Goal: Check status

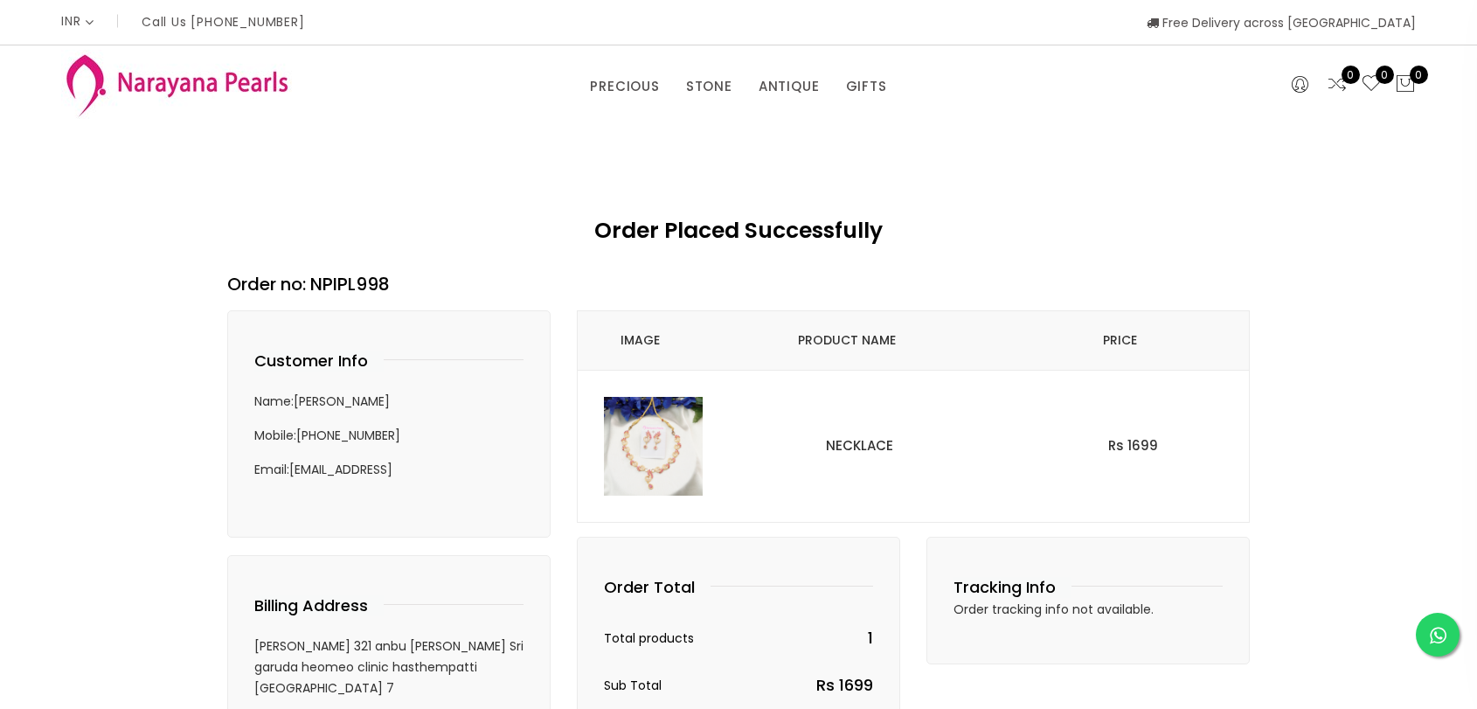
select select "INR"
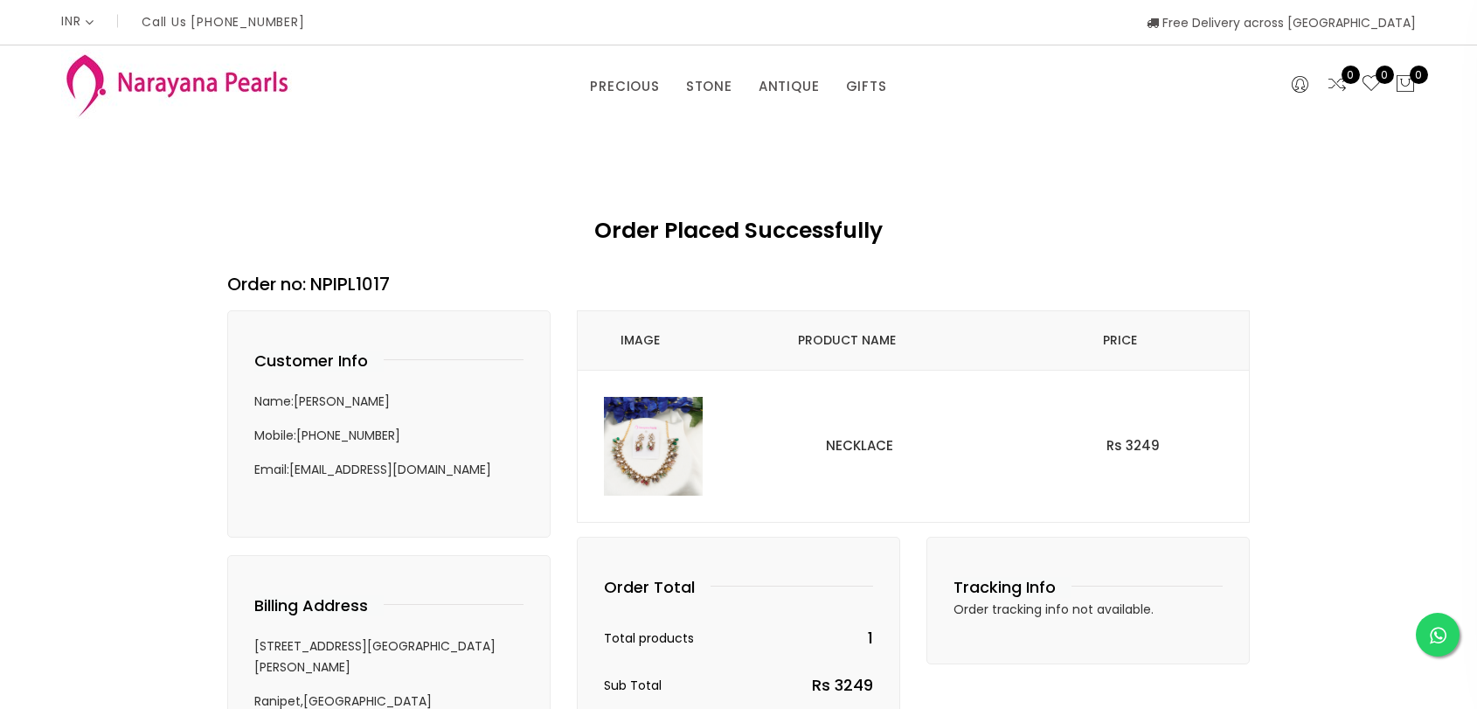
select select "INR"
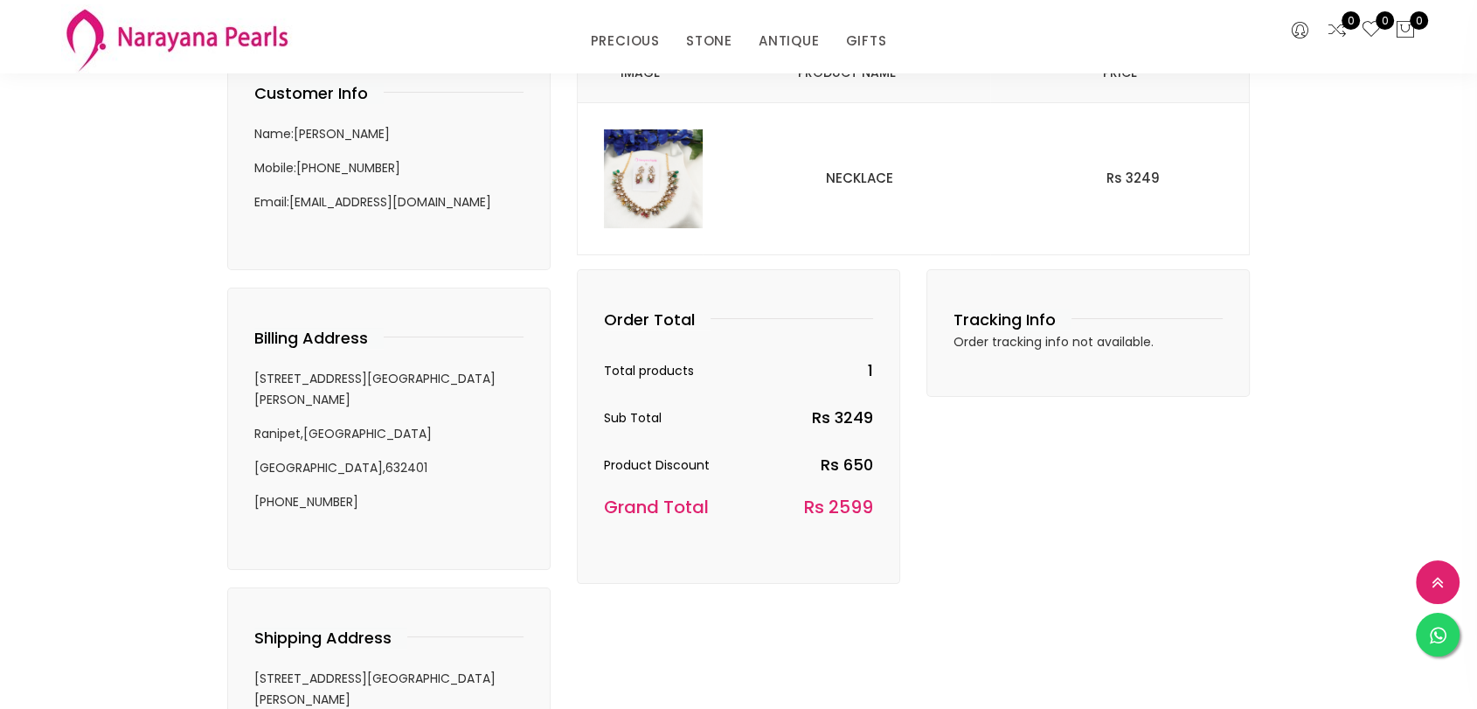
scroll to position [97, 0]
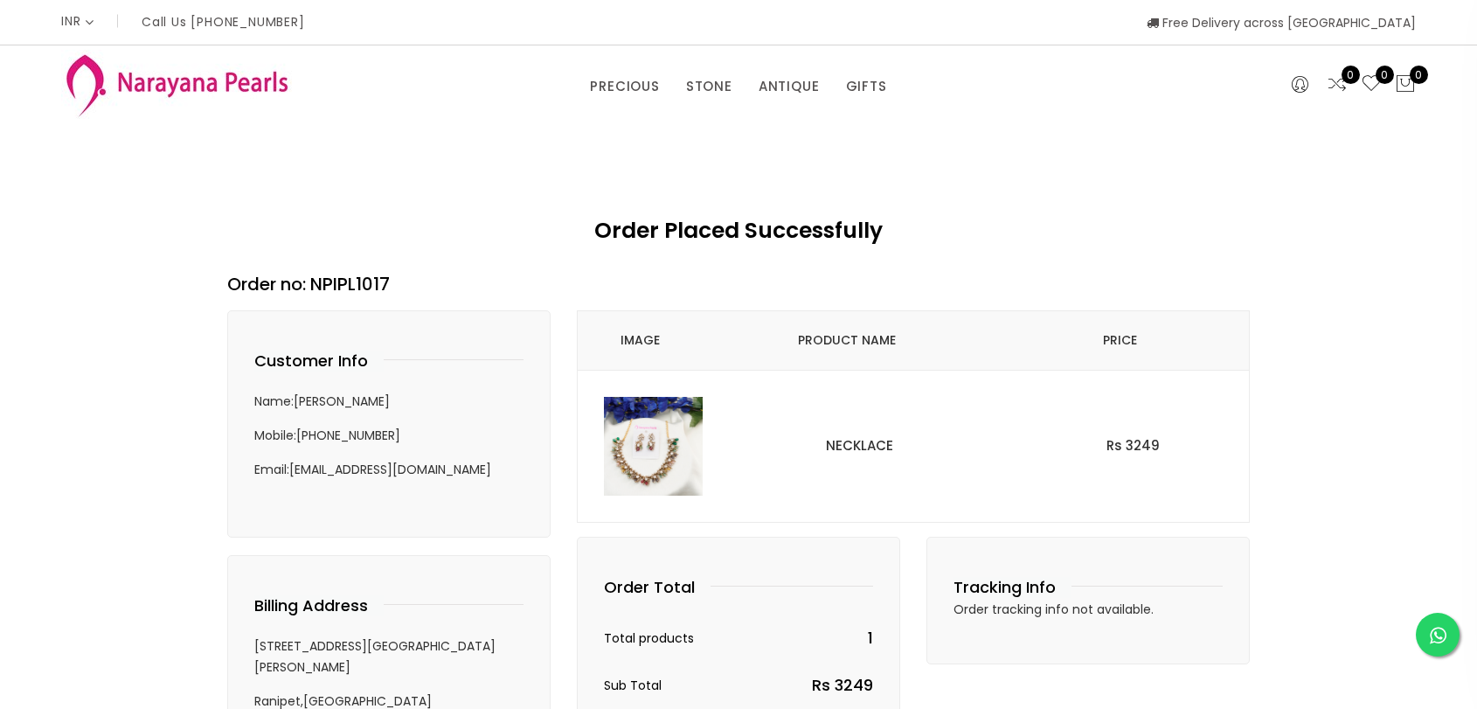
select select "INR"
